Goal: Task Accomplishment & Management: Manage account settings

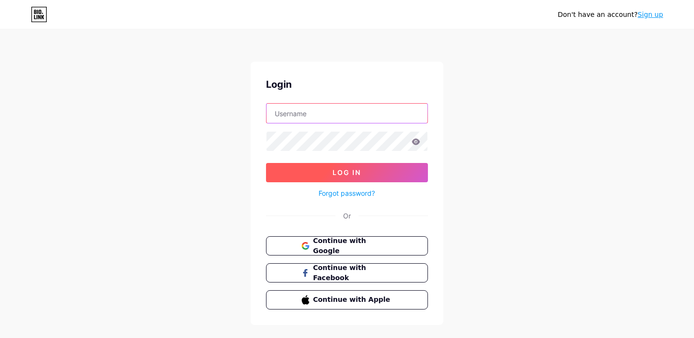
type input "[EMAIL_ADDRESS][DOMAIN_NAME]"
click at [345, 172] on span "Log In" at bounding box center [347, 172] width 28 height 8
